Goal: Information Seeking & Learning: Compare options

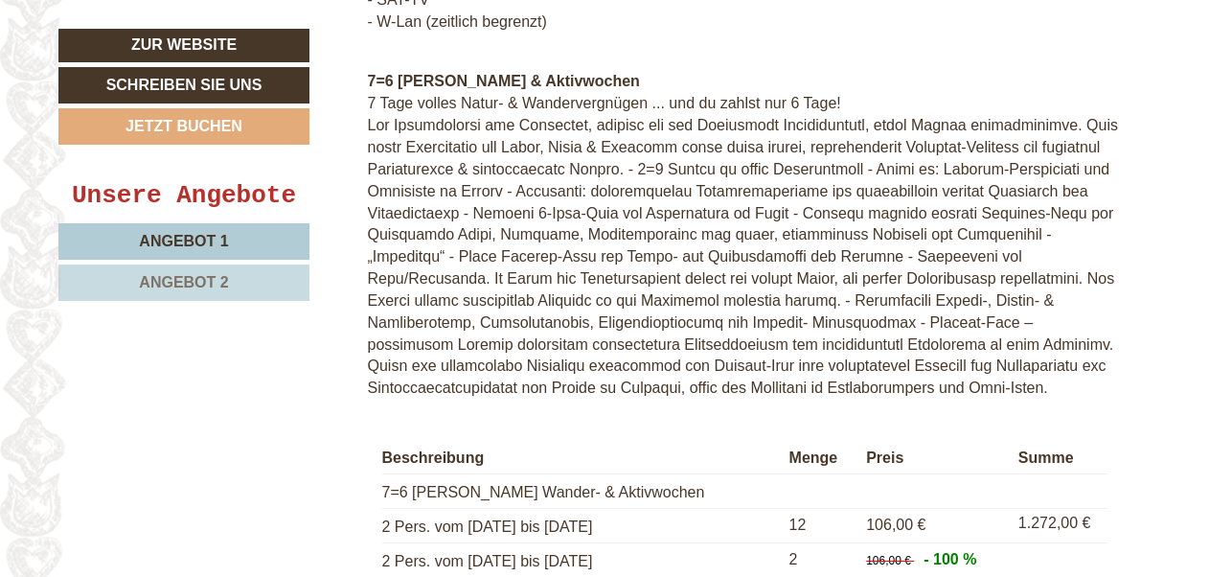
scroll to position [4311, 0]
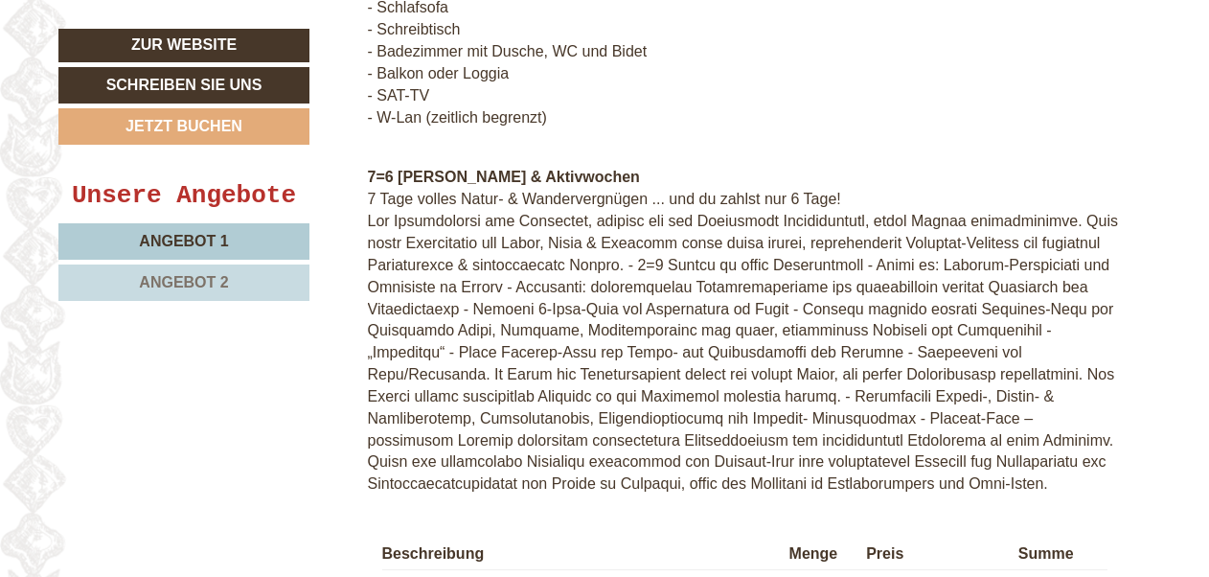
click at [178, 277] on span "Angebot 2" at bounding box center [183, 282] width 89 height 16
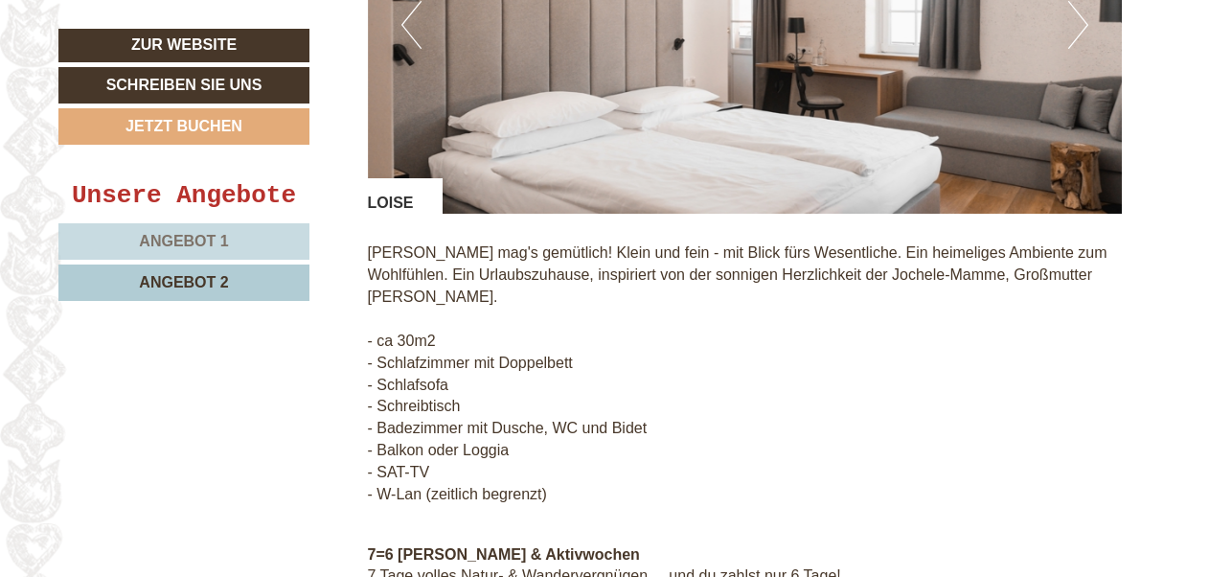
scroll to position [1916, 0]
click at [218, 240] on span "Angebot 1" at bounding box center [183, 241] width 89 height 16
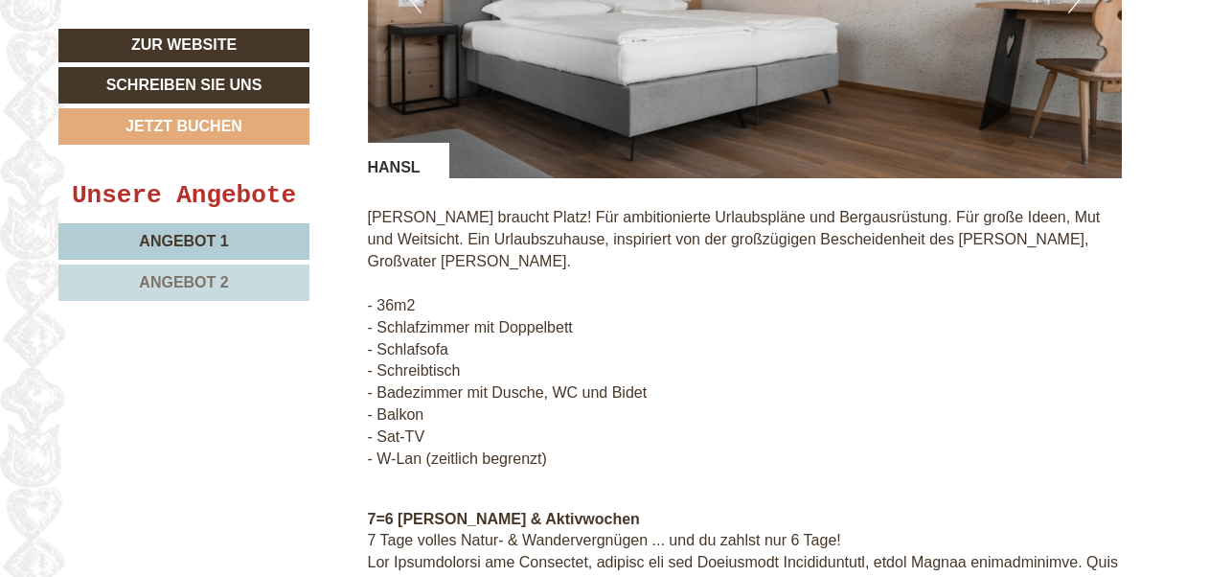
scroll to position [1950, 0]
click at [198, 283] on span "Angebot 2" at bounding box center [183, 282] width 89 height 16
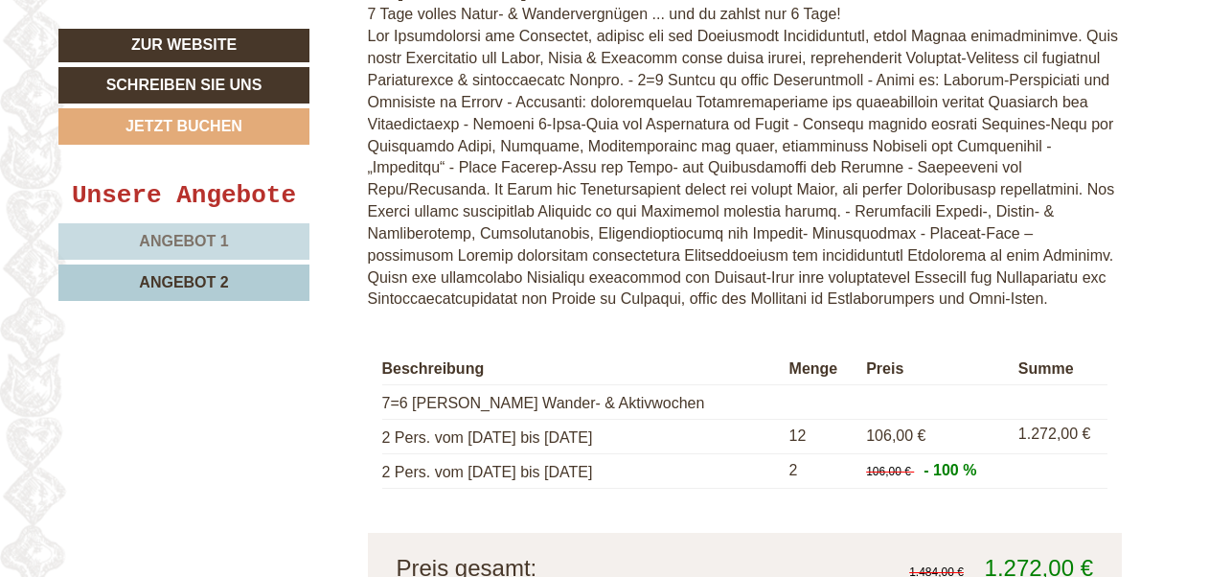
scroll to position [2524, 0]
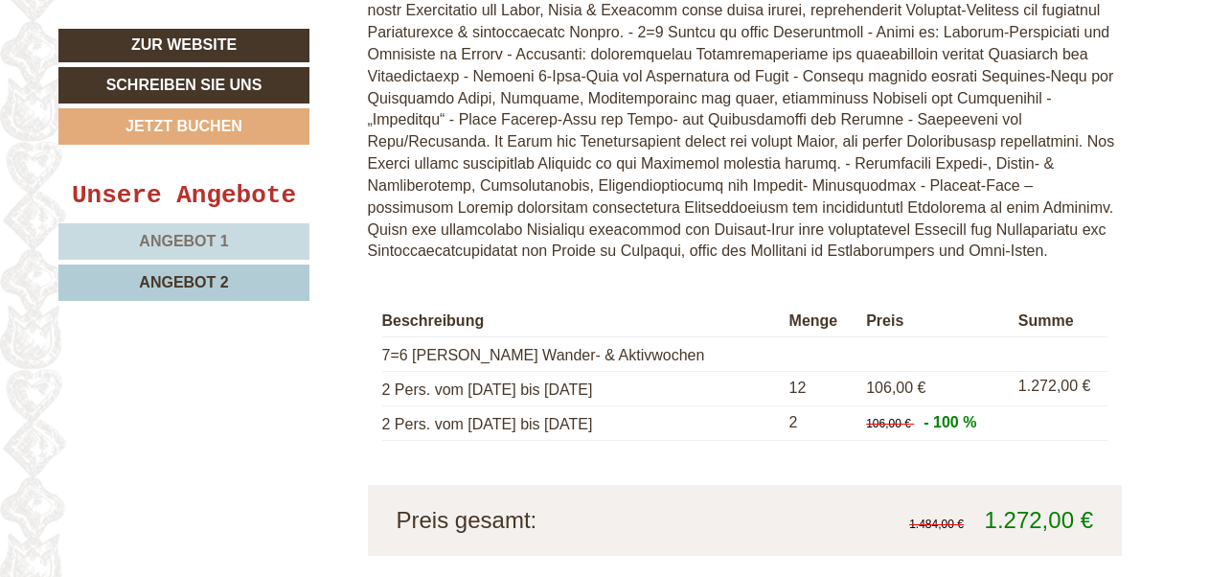
click at [173, 238] on span "Angebot 1" at bounding box center [183, 241] width 89 height 16
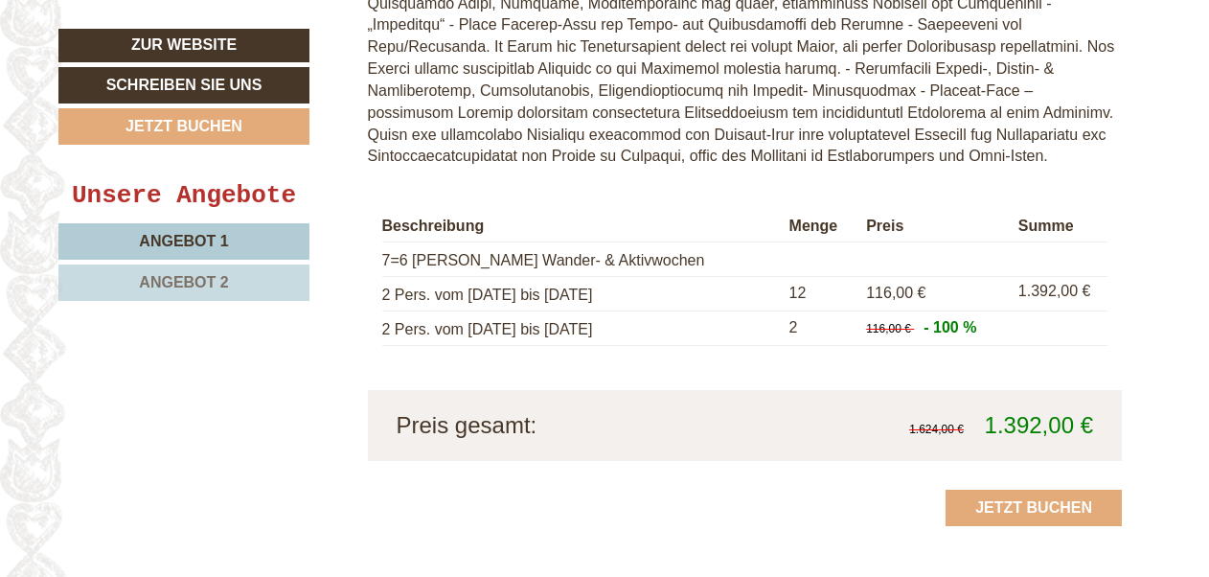
scroll to position [2620, 0]
click at [164, 238] on span "Angebot 1" at bounding box center [183, 241] width 89 height 16
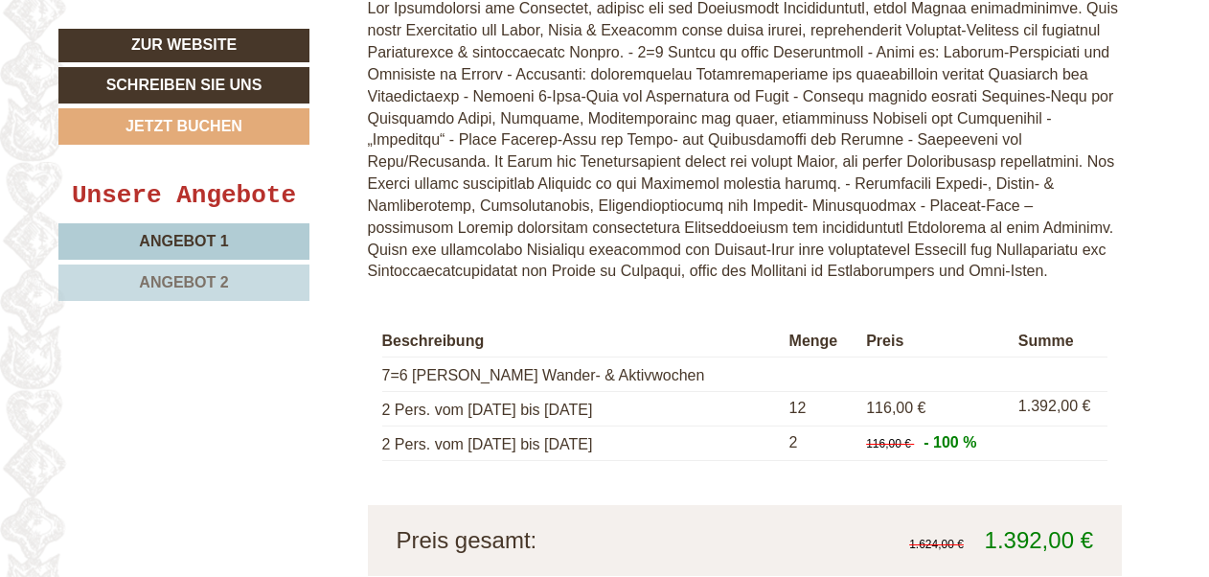
scroll to position [2524, 0]
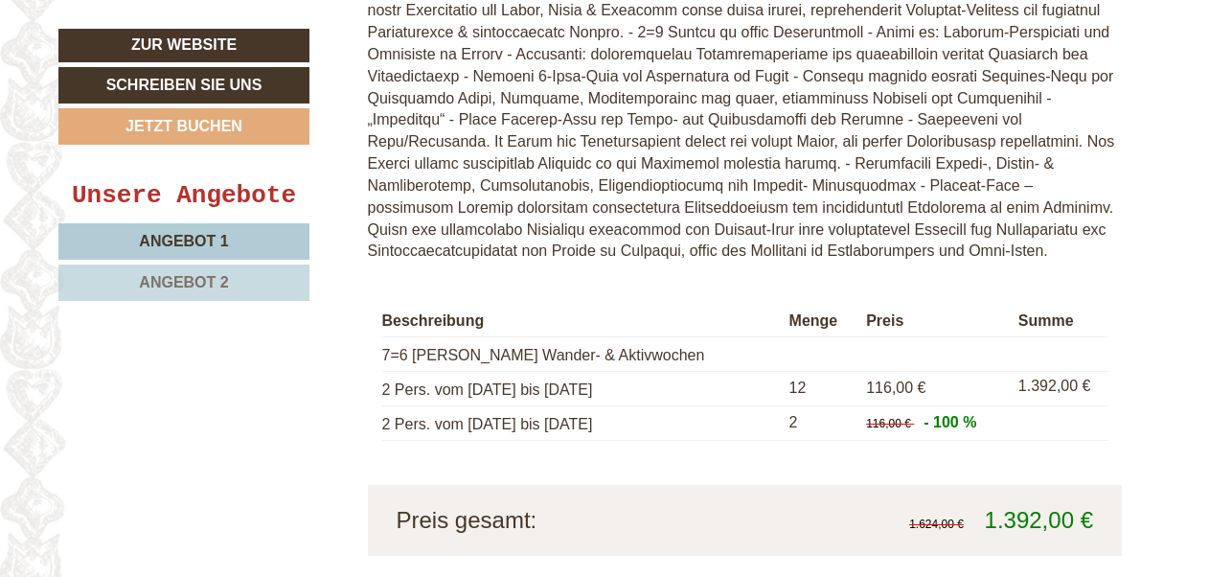
click at [183, 274] on span "Angebot 2" at bounding box center [183, 282] width 89 height 16
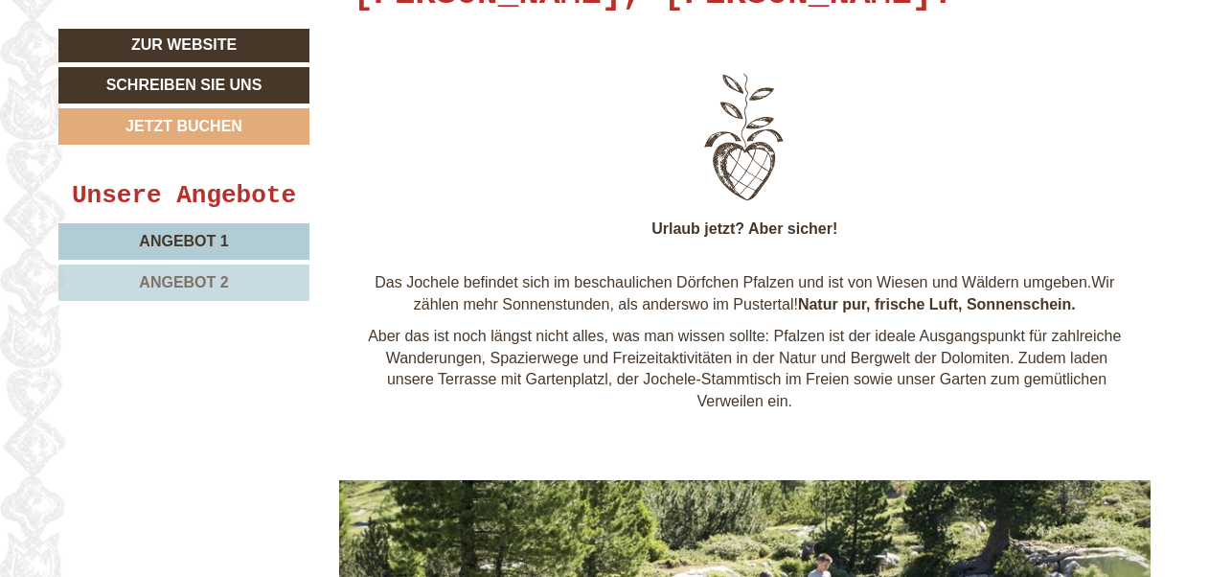
scroll to position [766, 0]
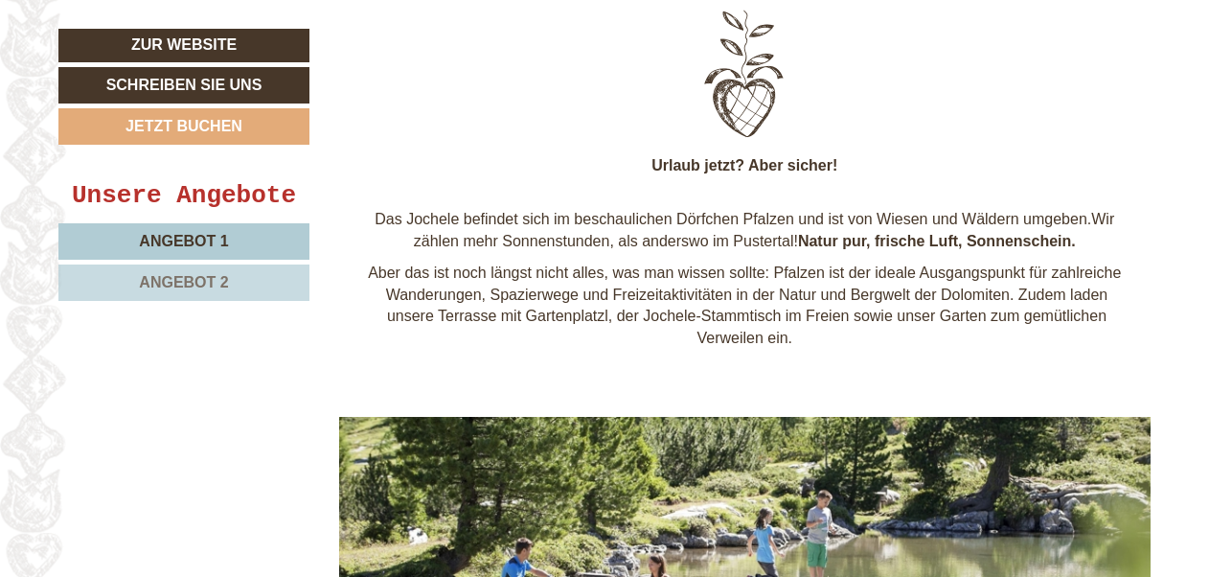
click at [214, 269] on link "Angebot 2" at bounding box center [183, 282] width 251 height 36
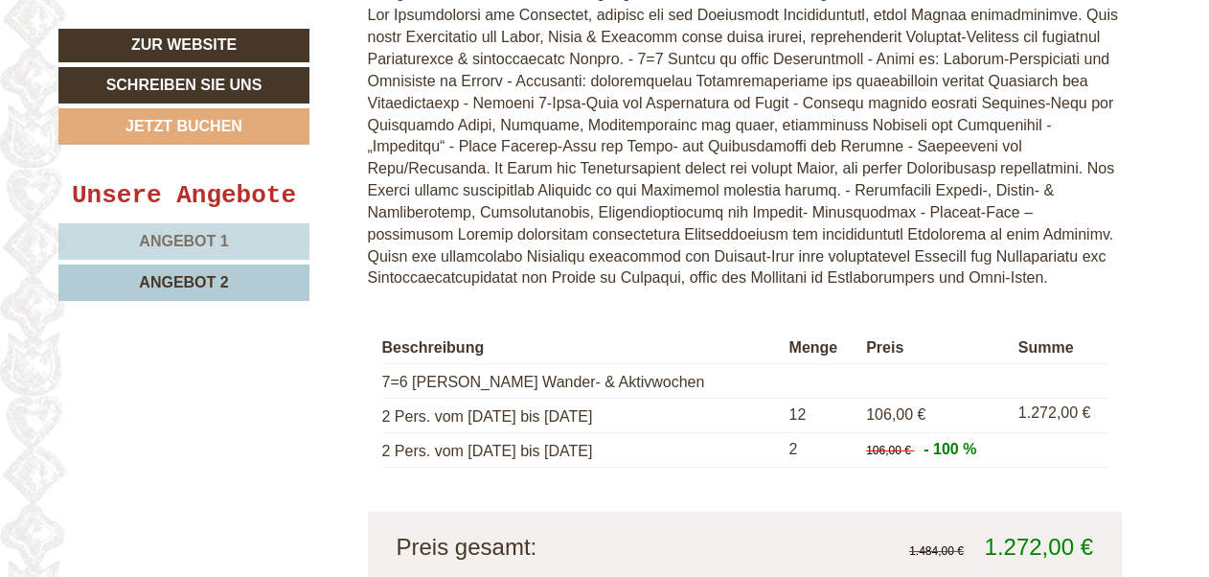
scroll to position [2524, 0]
